Goal: Information Seeking & Learning: Learn about a topic

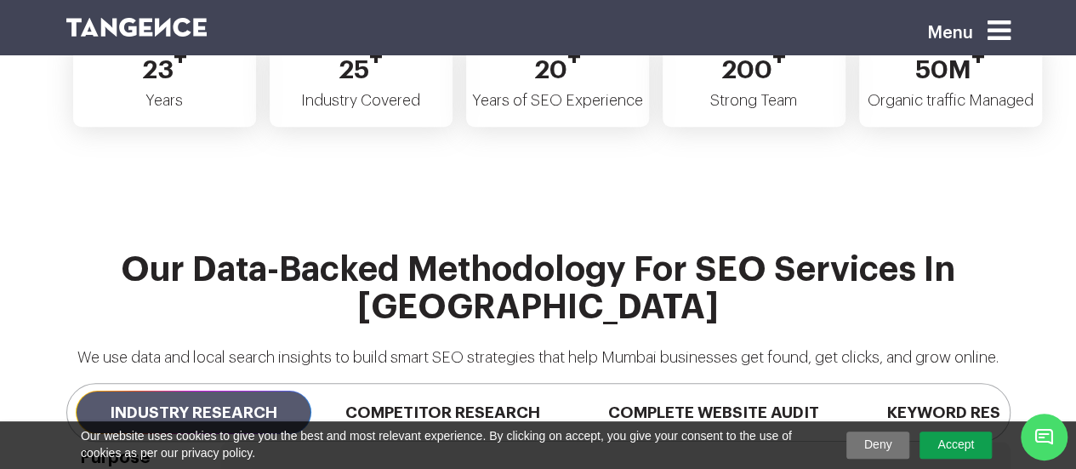
scroll to position [3998, 0]
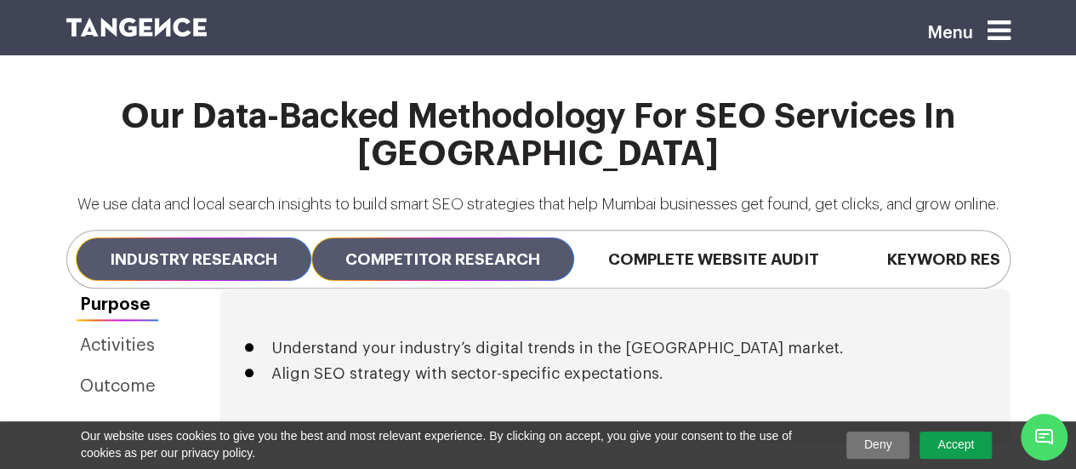
click at [482, 237] on span "Competitor Research" at bounding box center [442, 258] width 263 height 43
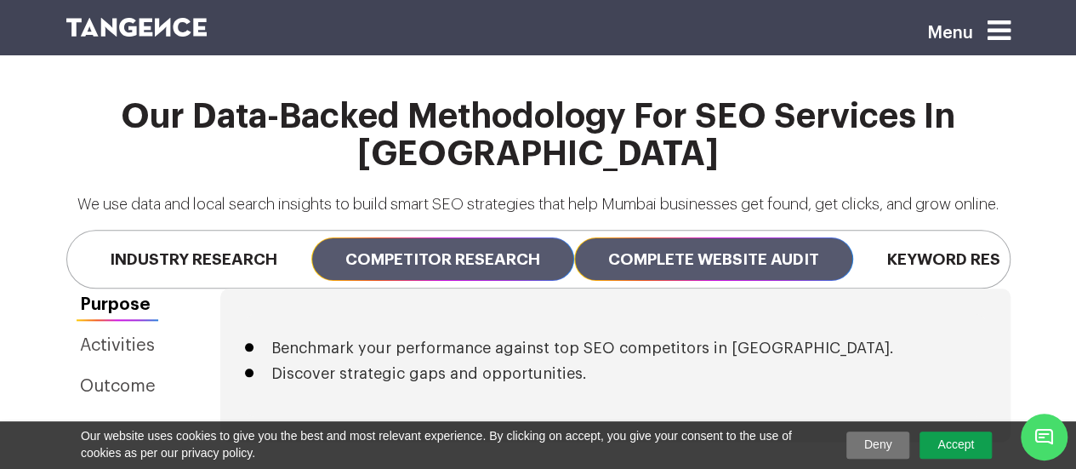
click at [675, 237] on span "Complete Website Audit" at bounding box center [713, 258] width 279 height 43
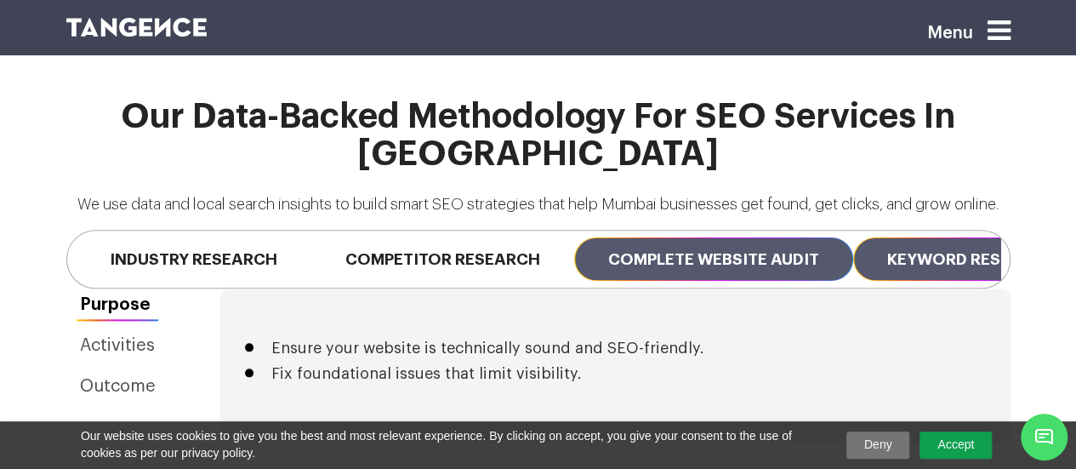
click at [944, 237] on span "Keyword Research" at bounding box center [971, 258] width 236 height 43
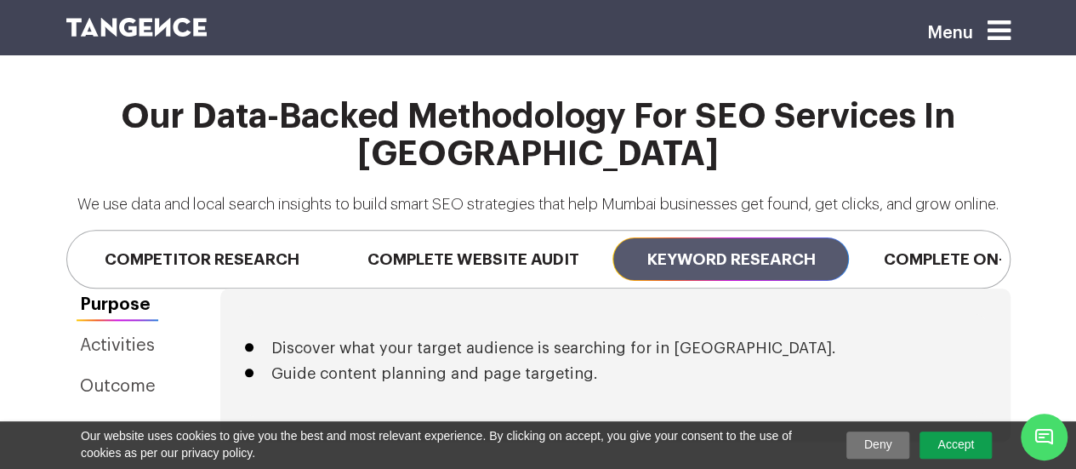
drag, startPoint x: 832, startPoint y: 148, endPoint x: 27, endPoint y: 139, distance: 804.7
click at [27, 139] on div "Our Data-Backed Methodology for SEO Services in [GEOGRAPHIC_DATA] We use data a…" at bounding box center [538, 193] width 1076 height 191
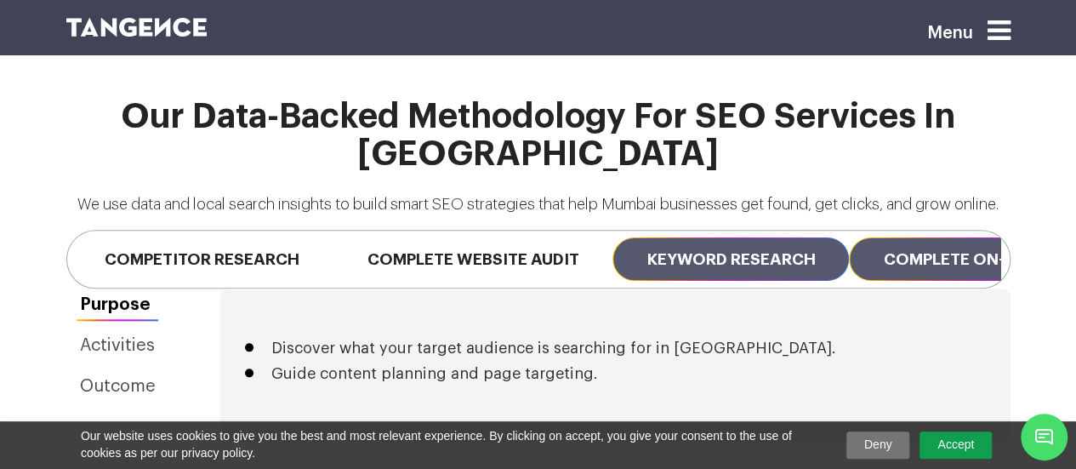
click at [939, 237] on span "Complete On-page SEO" at bounding box center [982, 258] width 267 height 43
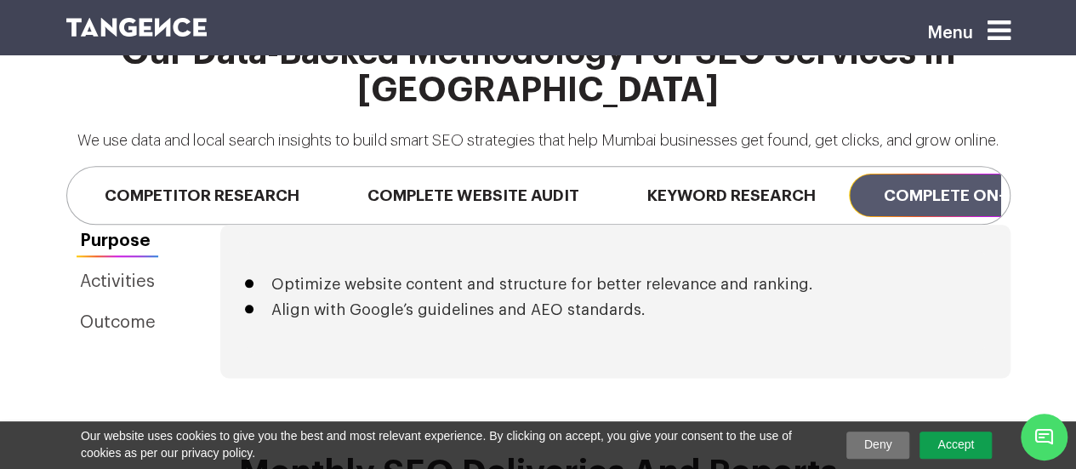
scroll to position [4168, 0]
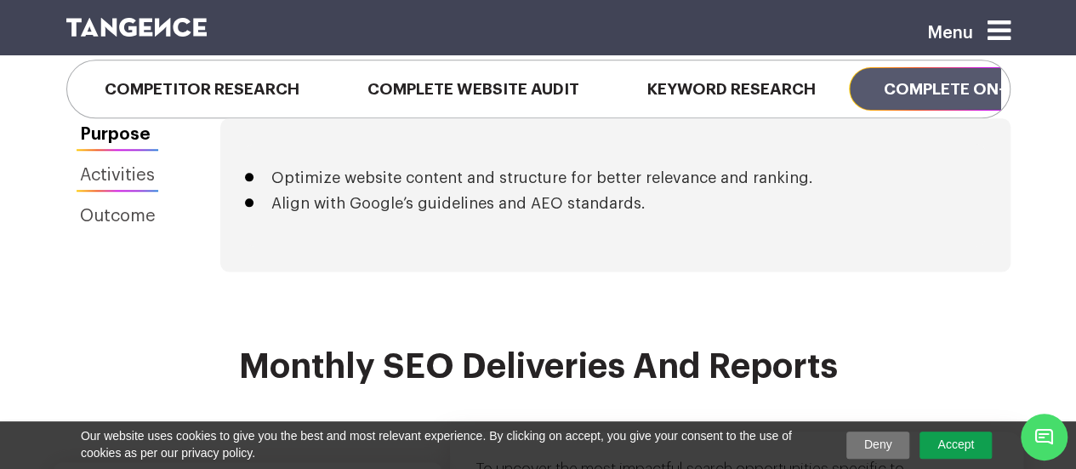
click at [94, 159] on link "Activities" at bounding box center [117, 175] width 103 height 32
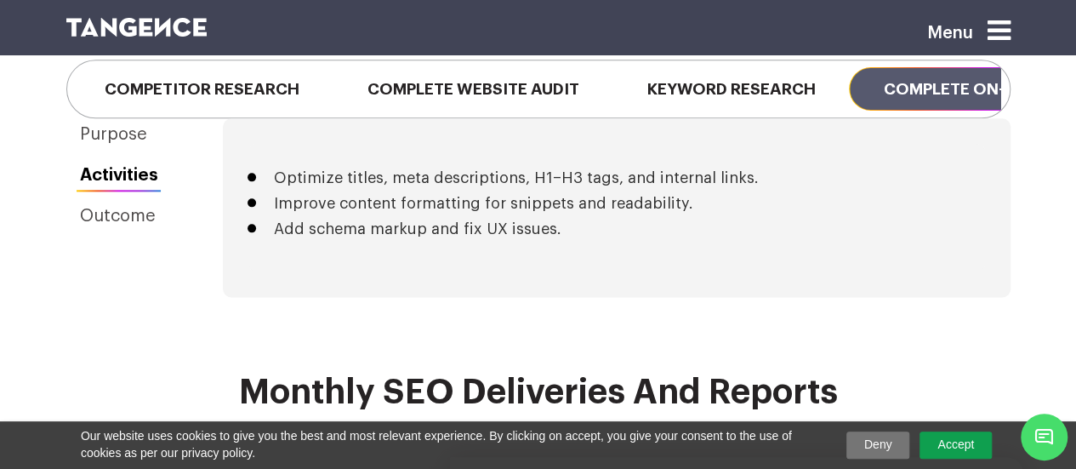
scroll to position [4083, 0]
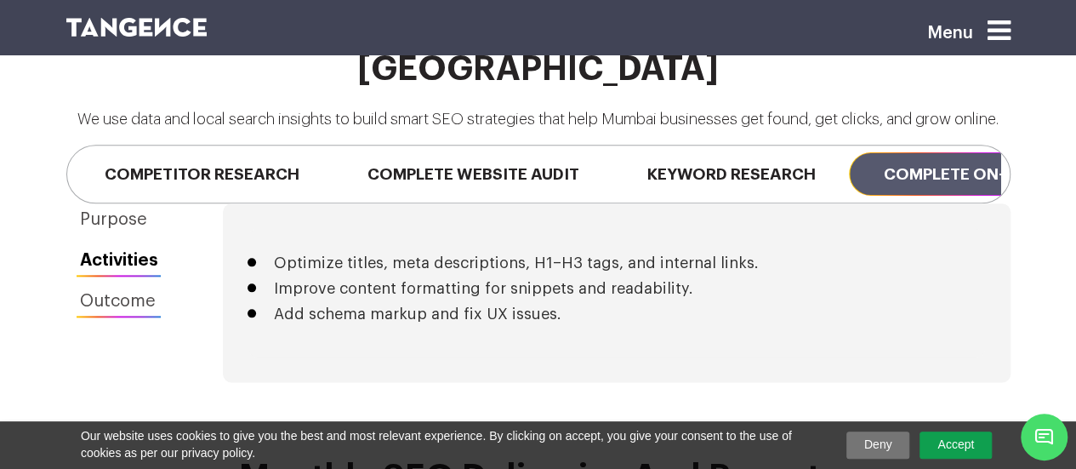
click at [117, 285] on link "Outcome" at bounding box center [118, 301] width 105 height 32
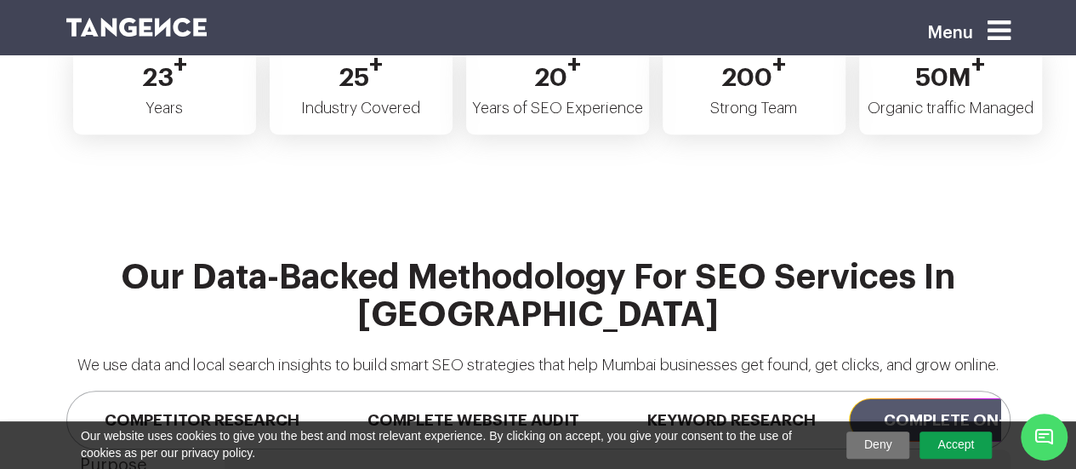
scroll to position [3913, 0]
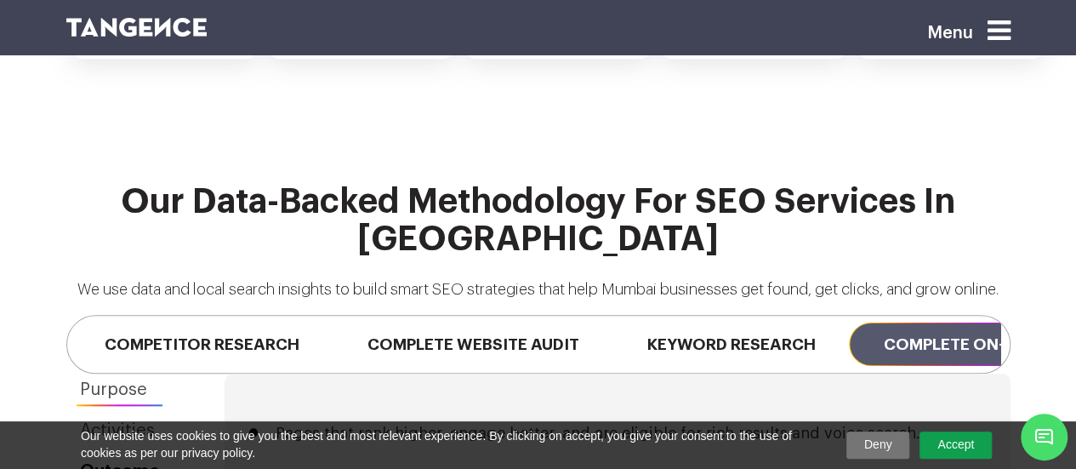
click at [91, 373] on link "Purpose" at bounding box center [119, 389] width 107 height 32
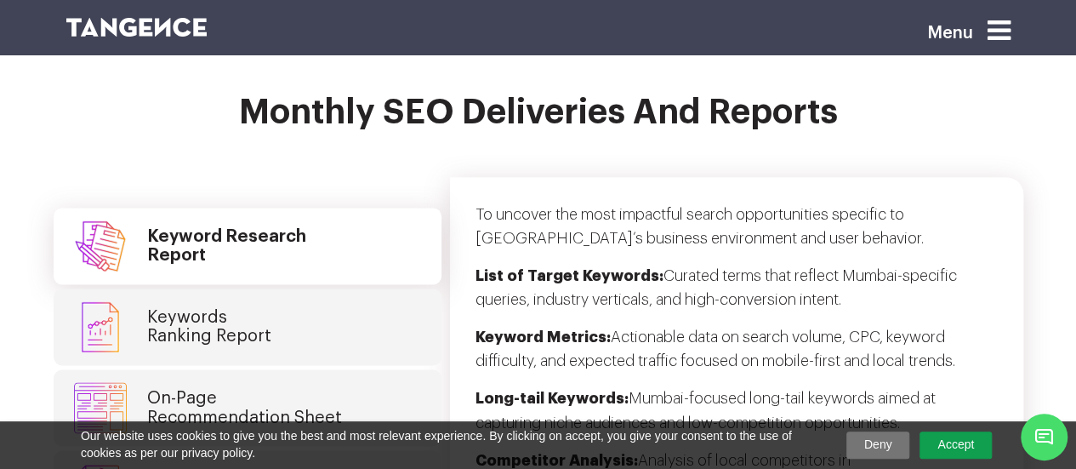
scroll to position [4423, 0]
click at [231, 307] on h4 "Keywords Ranking Report" at bounding box center [209, 325] width 124 height 37
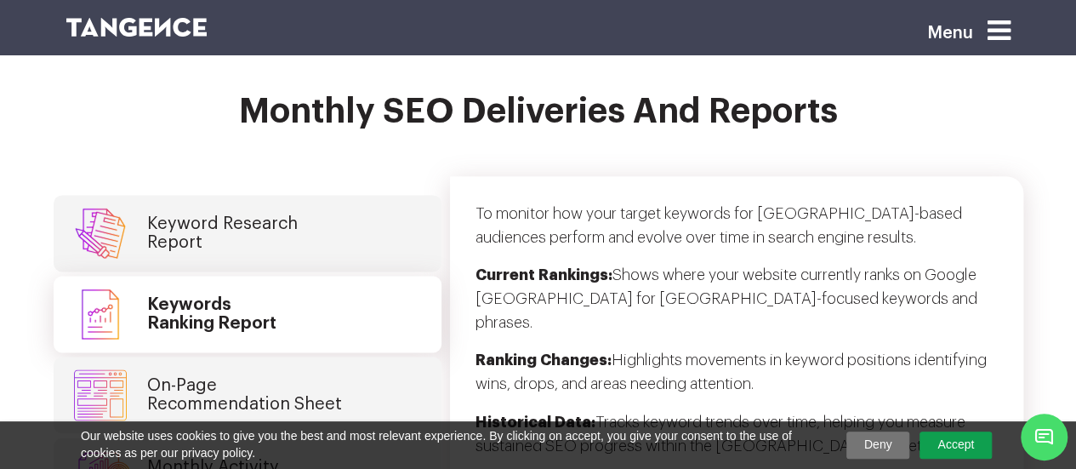
click at [271, 356] on link "On-Page Recommendation Sheet" at bounding box center [248, 394] width 388 height 77
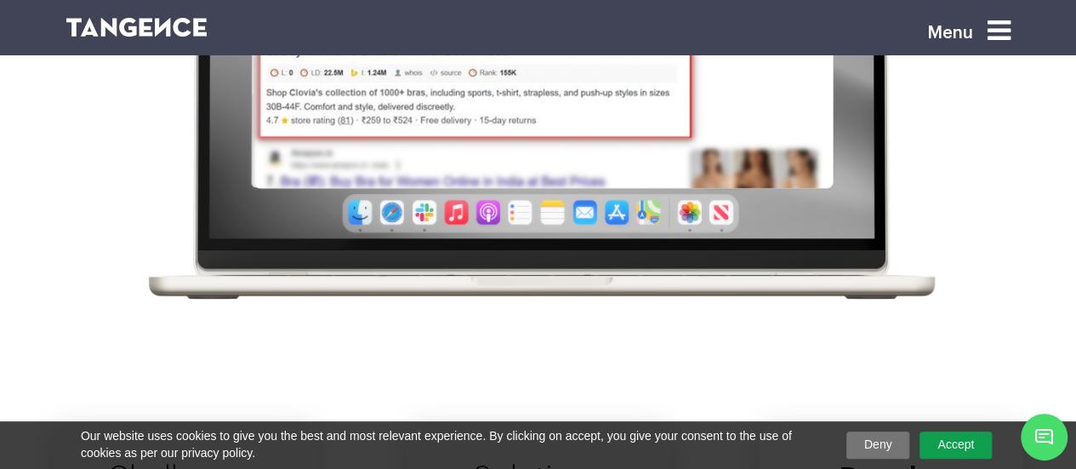
scroll to position [5699, 0]
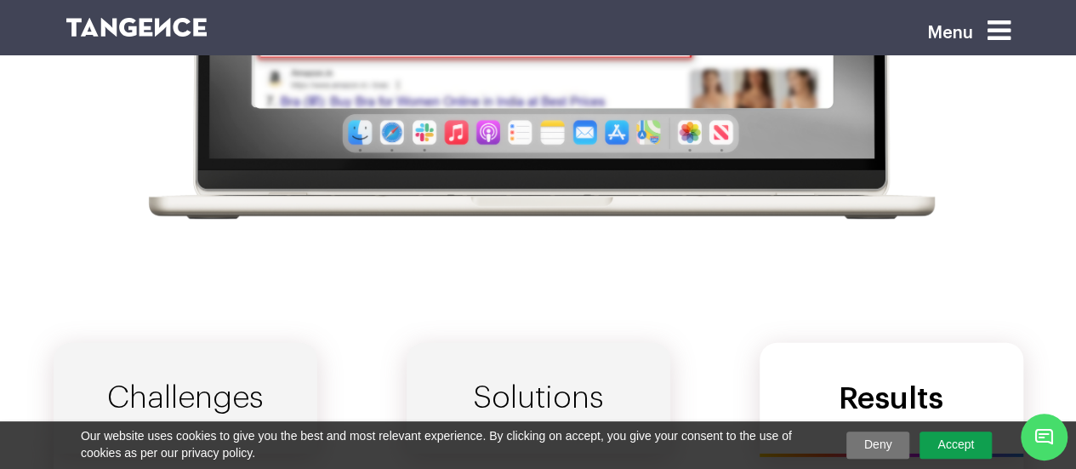
click at [240, 343] on link "Challenges" at bounding box center [186, 398] width 264 height 111
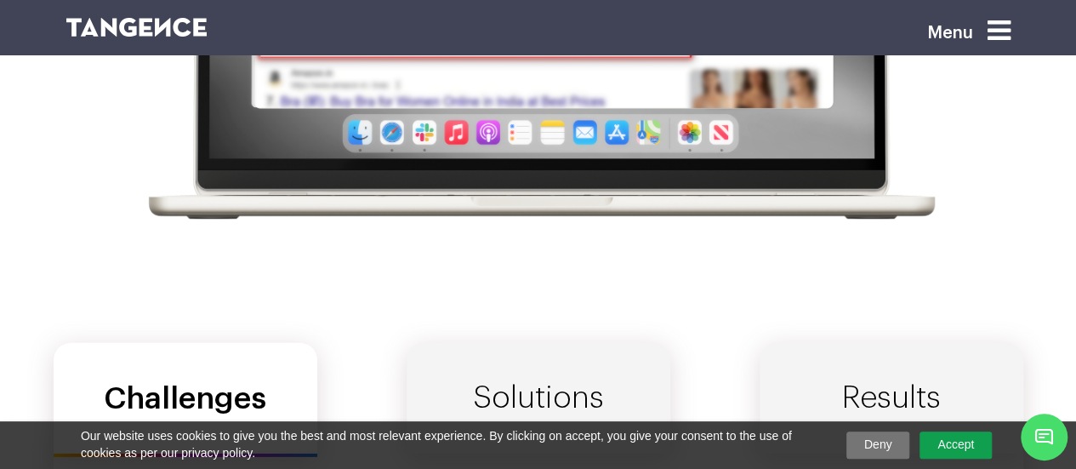
click at [509, 343] on link "Solutions" at bounding box center [539, 398] width 264 height 111
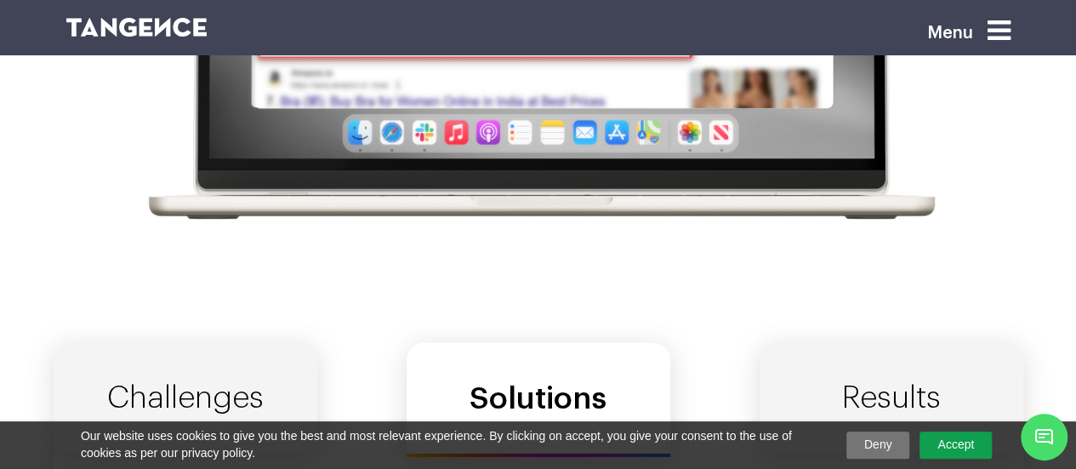
click at [886, 343] on link "Results" at bounding box center [892, 398] width 264 height 111
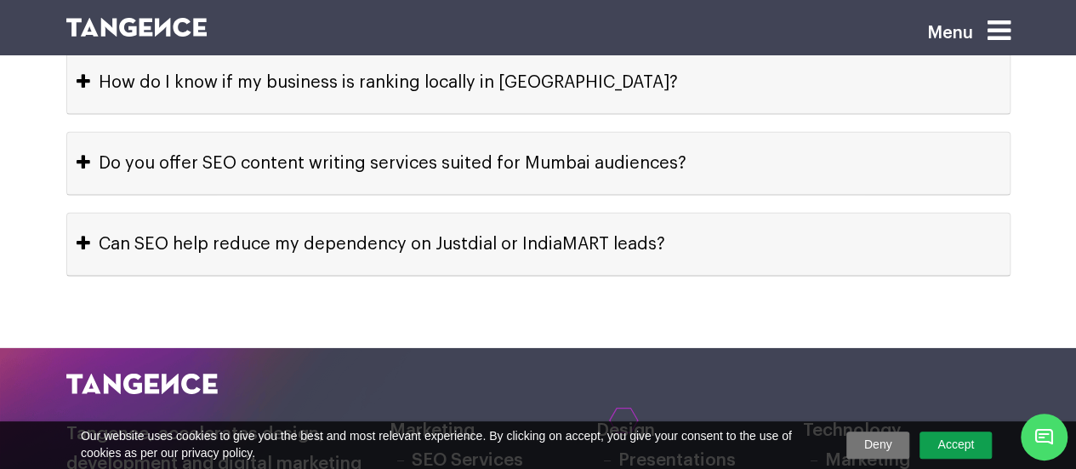
scroll to position [9186, 0]
